Goal: Find specific page/section: Find specific page/section

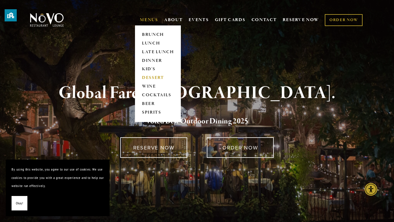
click at [152, 78] on link "DESSERT" at bounding box center [158, 78] width 36 height 9
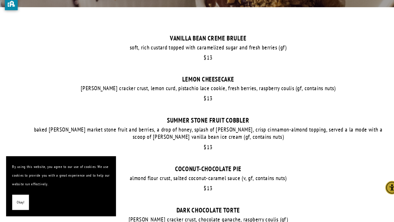
scroll to position [159, 0]
